Goal: Register for event/course

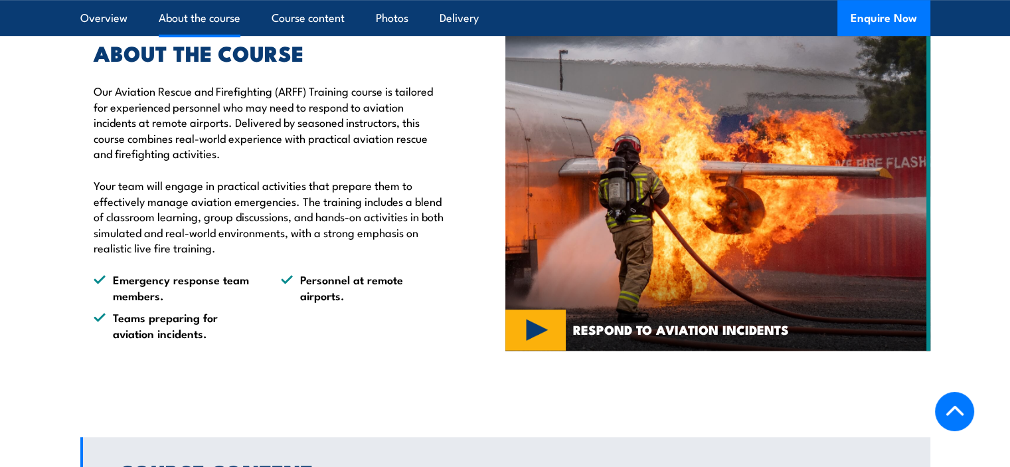
scroll to position [788, 0]
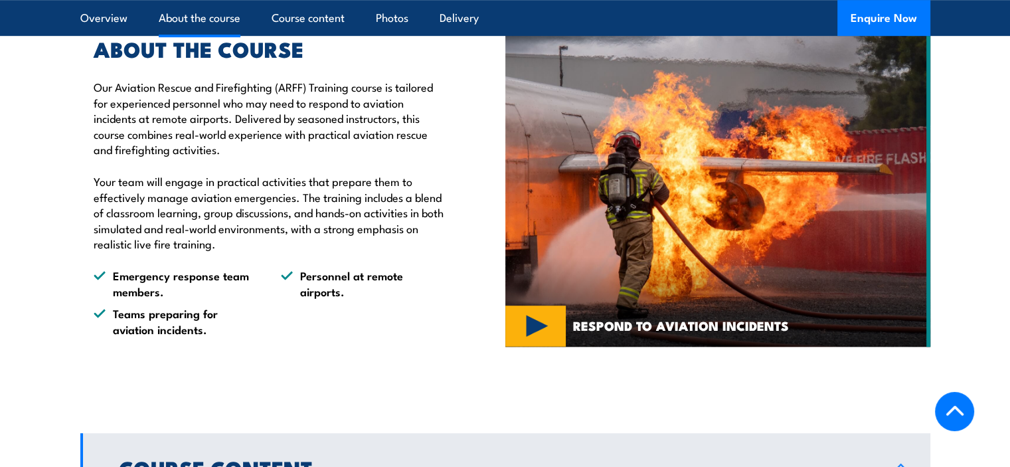
click at [538, 370] on div "RESPOND TO AVIATION INCIDENTS" at bounding box center [717, 188] width 425 height 364
click at [537, 347] on img at bounding box center [717, 187] width 425 height 317
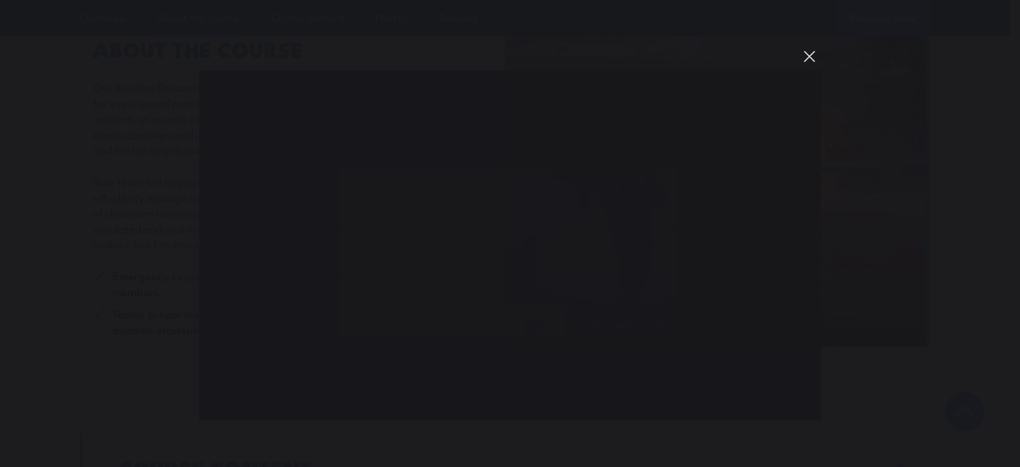
click at [814, 57] on button "You can close this modal content with the ESC key" at bounding box center [809, 56] width 23 height 23
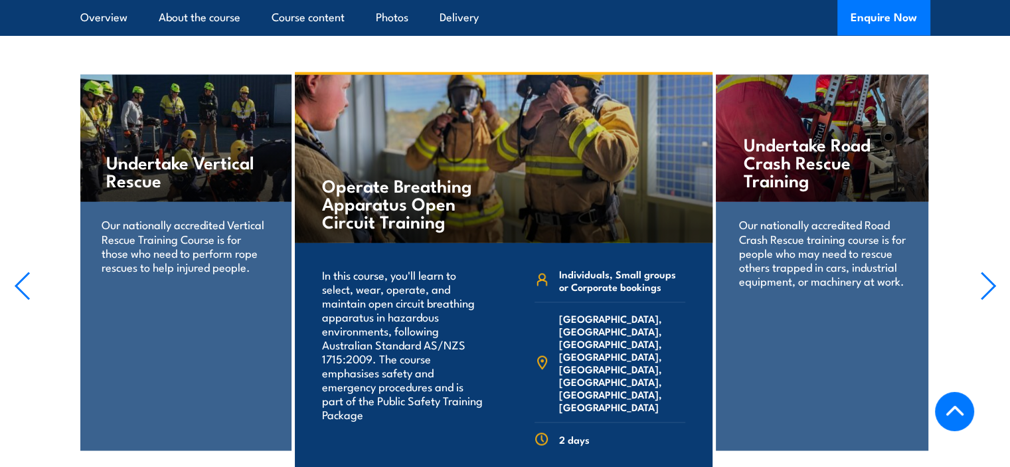
scroll to position [2287, 0]
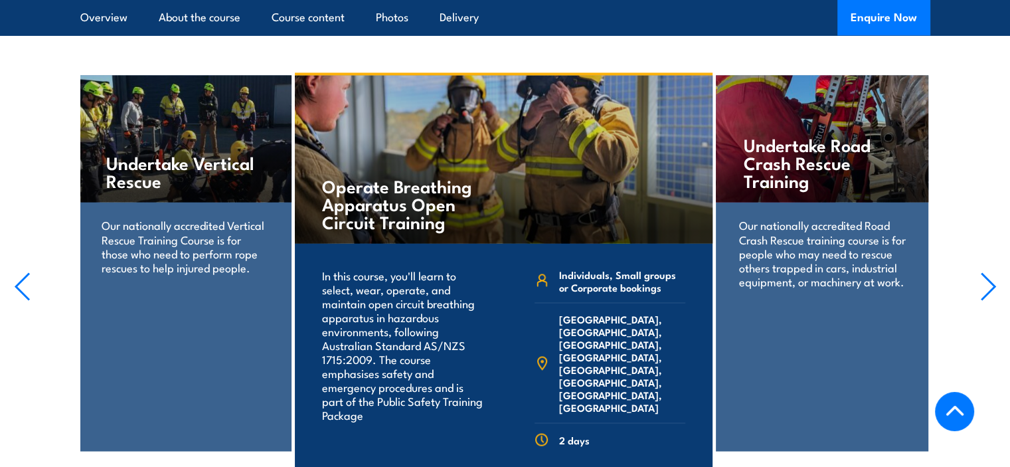
click at [988, 292] on icon "button" at bounding box center [988, 286] width 17 height 29
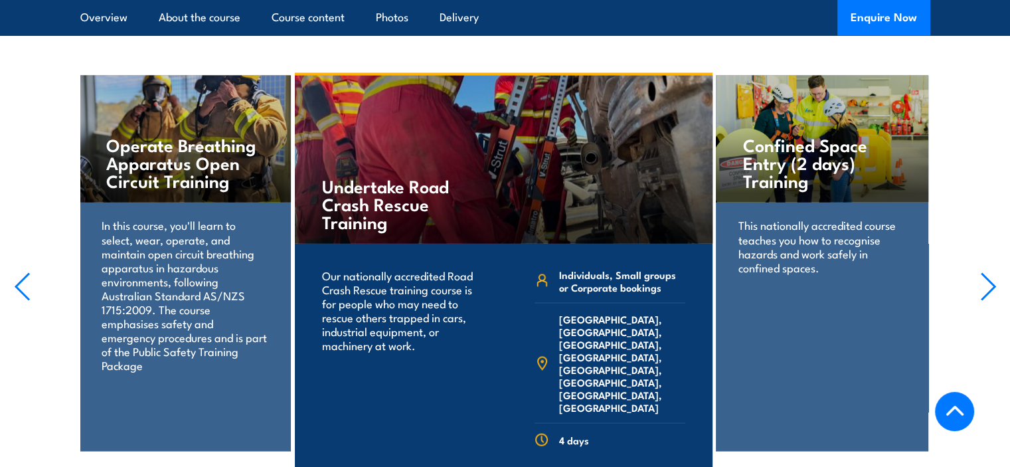
click at [988, 292] on icon "button" at bounding box center [988, 286] width 17 height 29
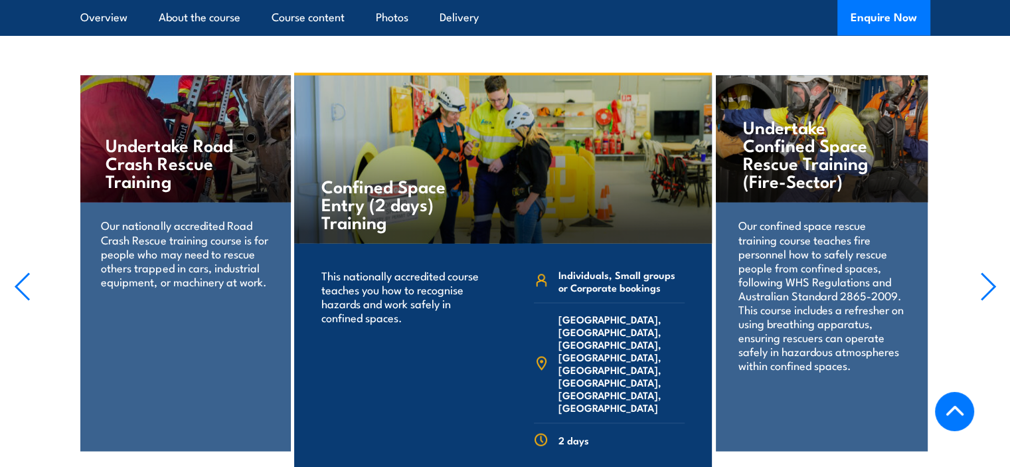
click at [988, 292] on icon "button" at bounding box center [988, 286] width 17 height 29
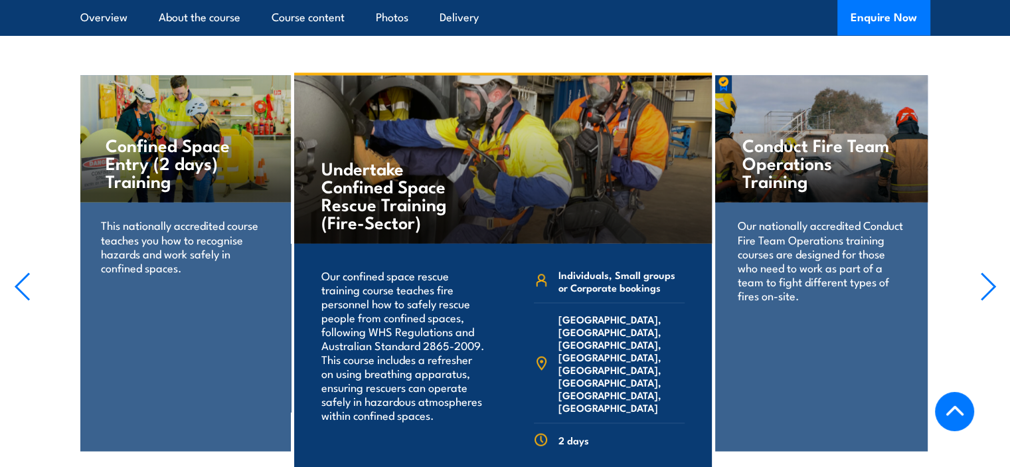
click at [988, 292] on icon "button" at bounding box center [988, 286] width 17 height 29
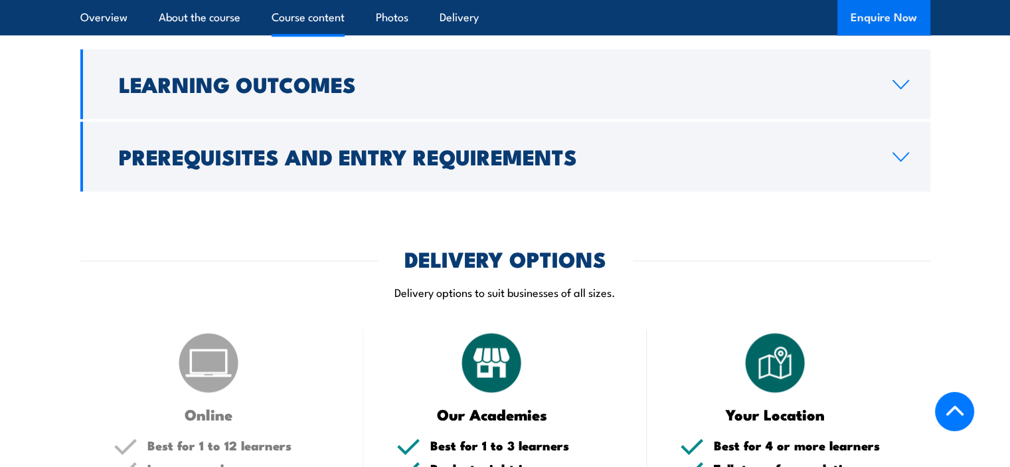
scroll to position [1578, 0]
click at [872, 12] on button "Enquire Now" at bounding box center [884, 18] width 93 height 36
